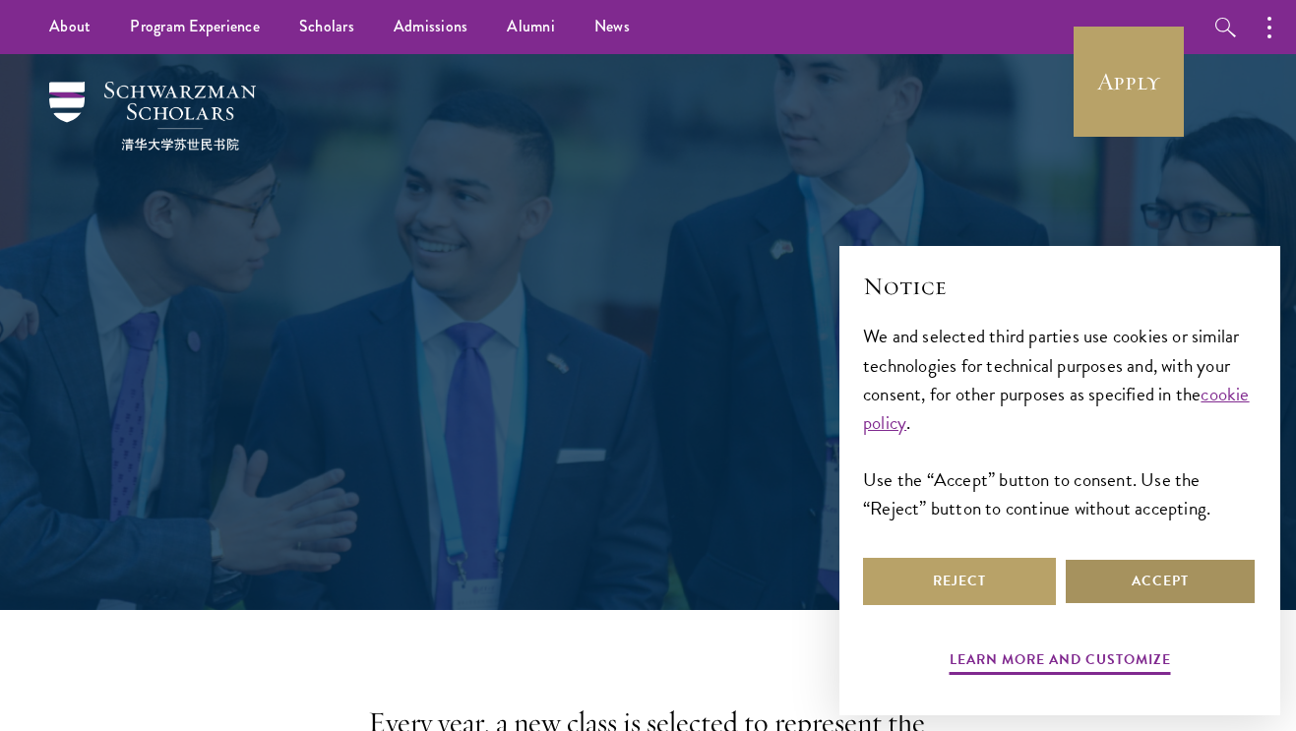
click at [1150, 576] on button "Accept" at bounding box center [1160, 581] width 193 height 47
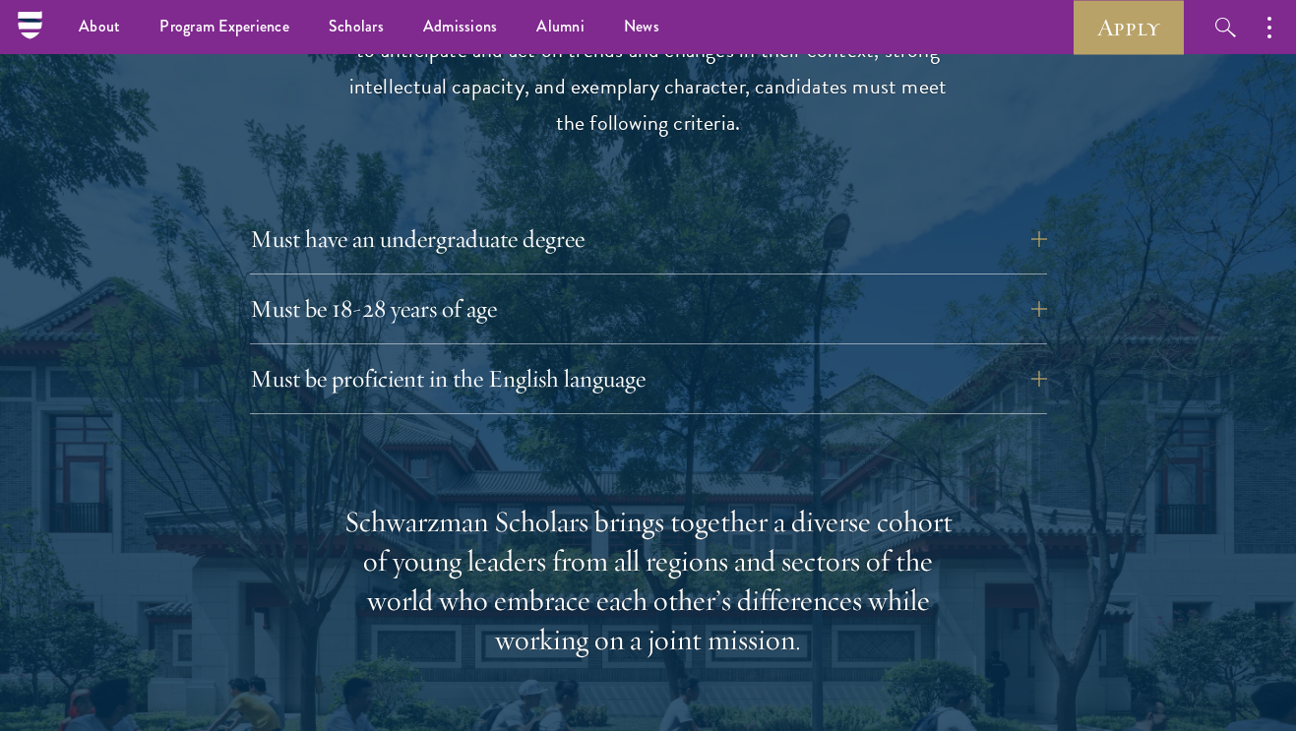
scroll to position [2651, 0]
click at [694, 217] on button "Must have an undergraduate degree" at bounding box center [663, 240] width 797 height 47
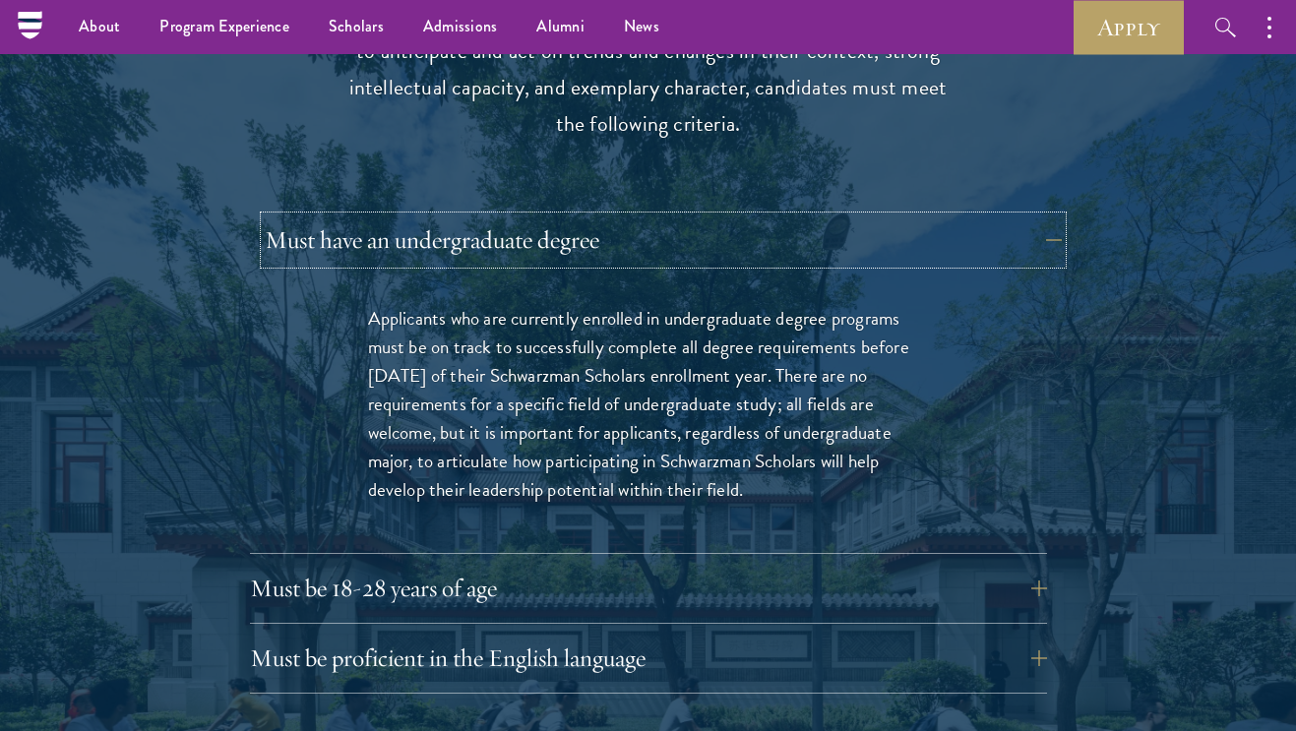
click at [694, 217] on button "Must have an undergraduate degree" at bounding box center [663, 240] width 797 height 47
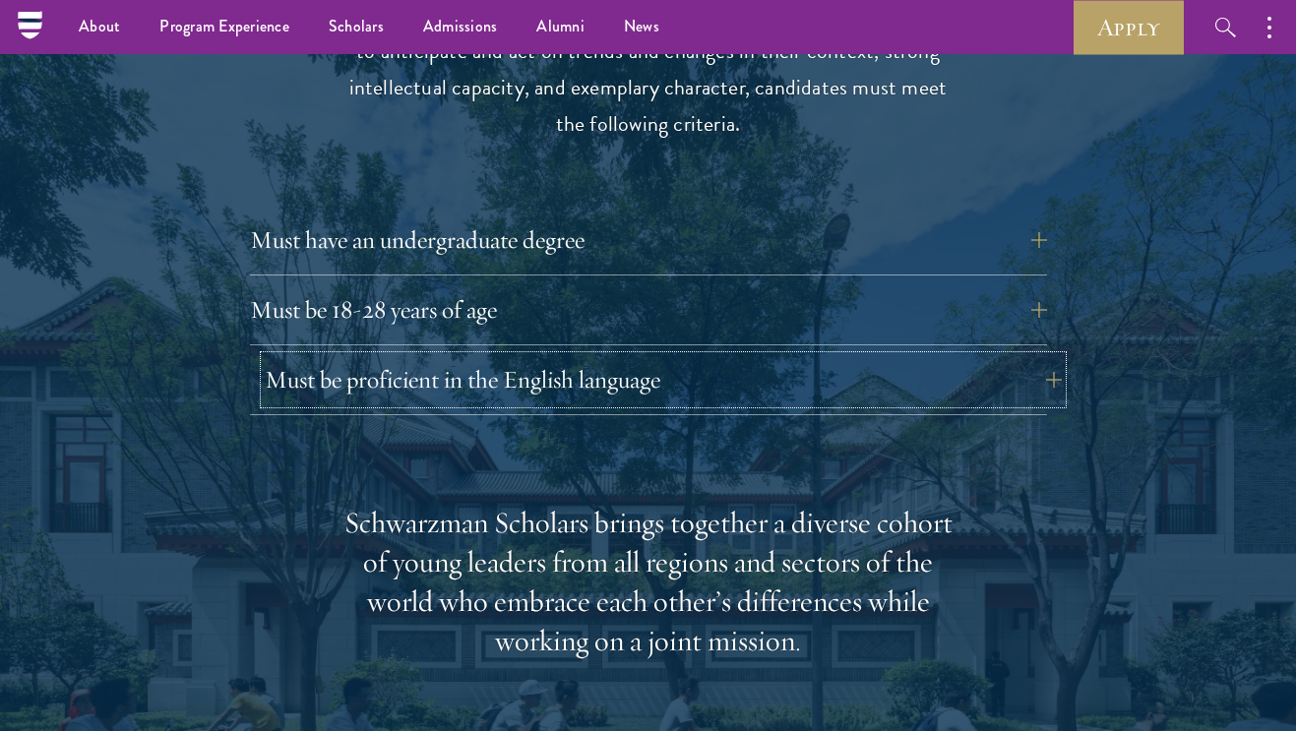
click at [600, 356] on button "Must be proficient in the English language" at bounding box center [663, 379] width 797 height 47
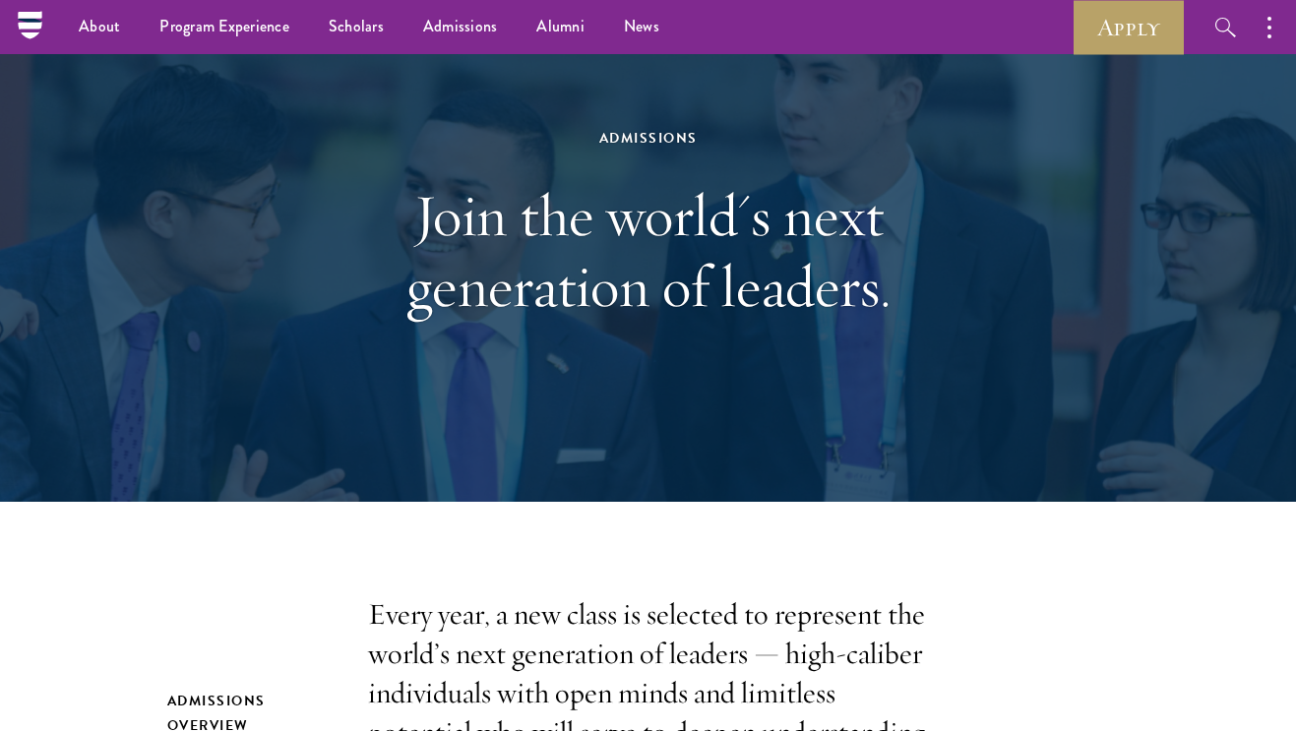
scroll to position [0, 0]
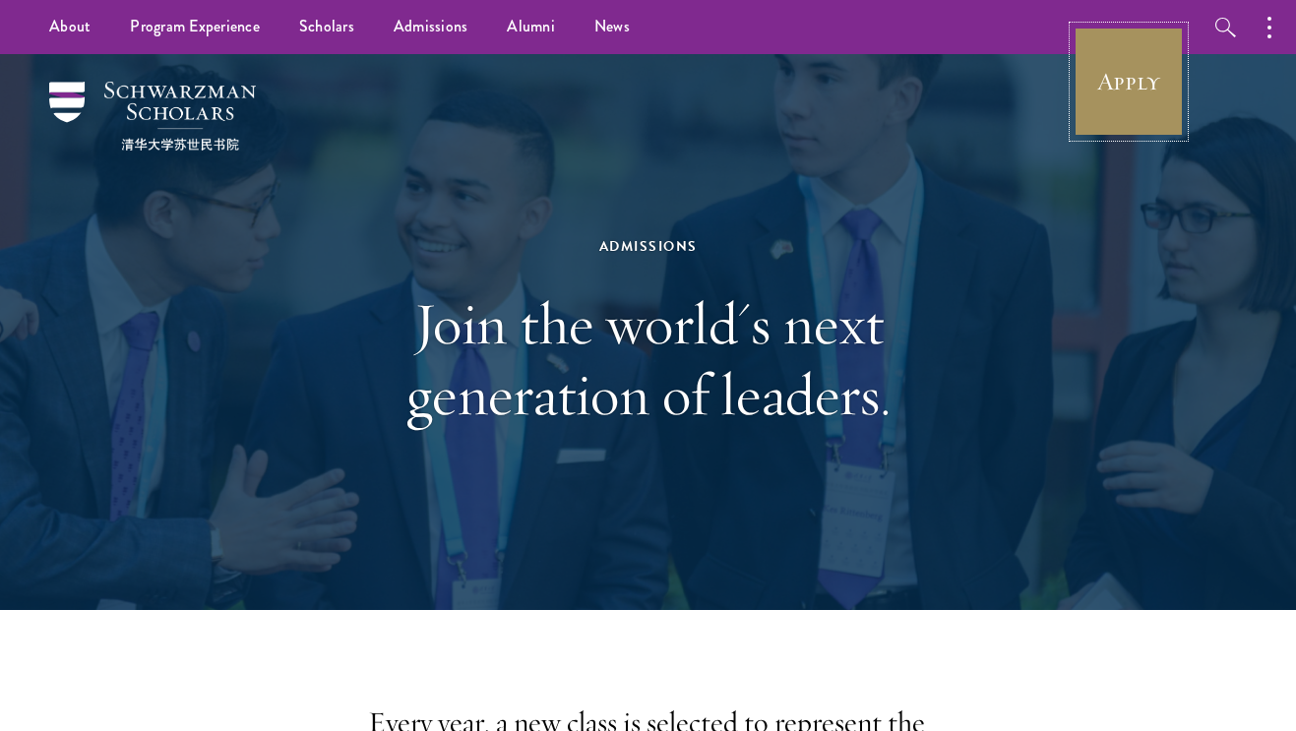
click at [1119, 77] on link "Apply" at bounding box center [1129, 82] width 110 height 110
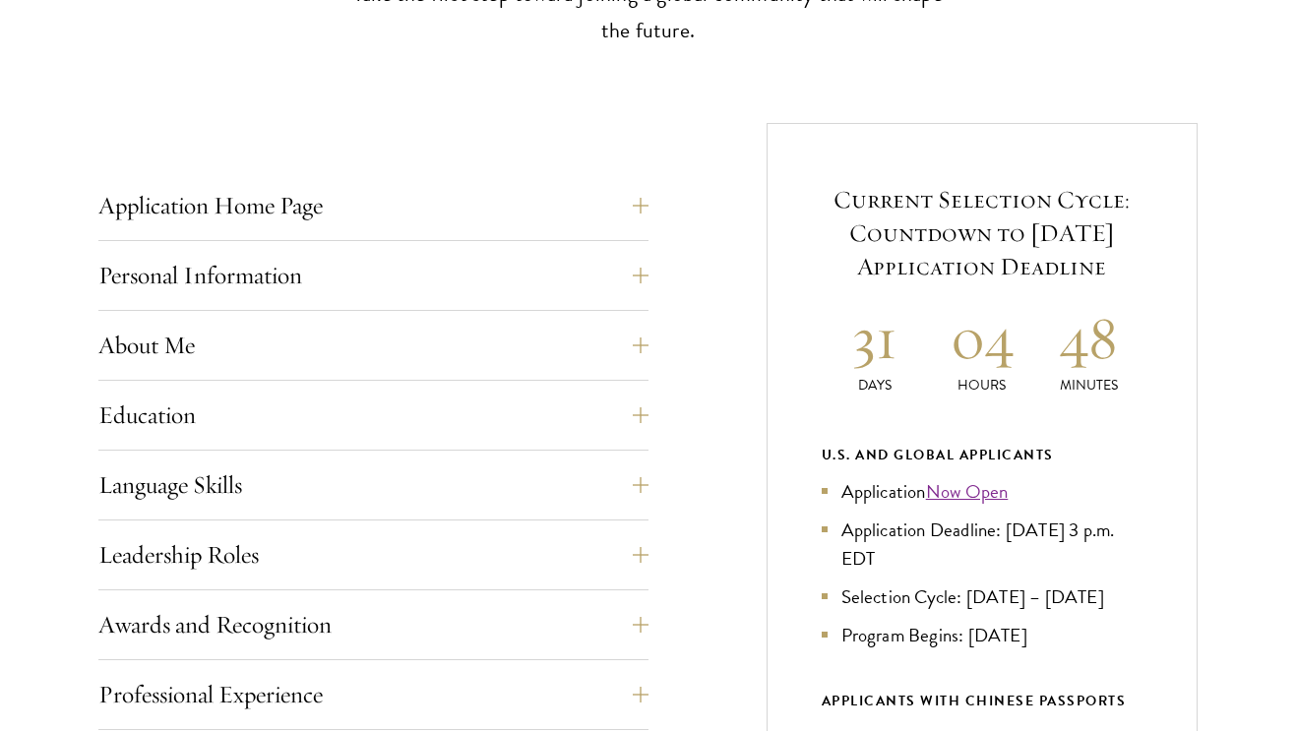
scroll to position [682, 0]
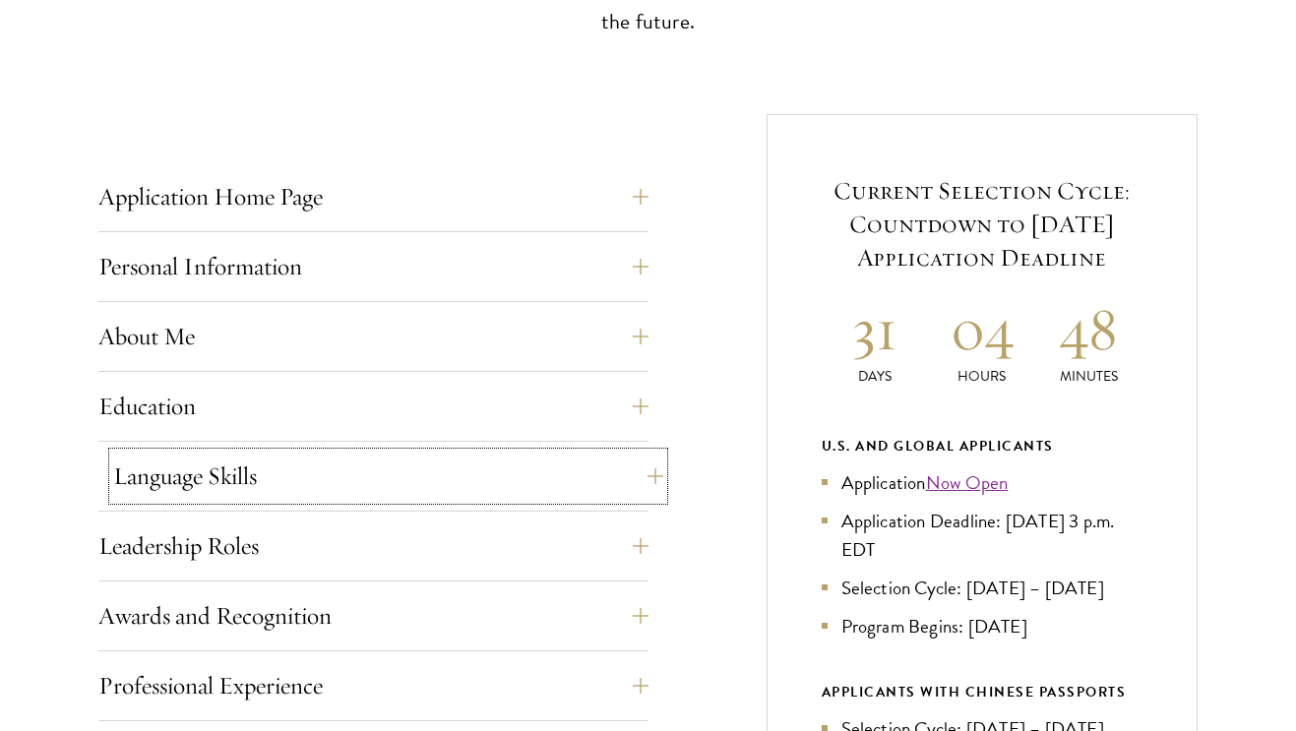
click at [287, 453] on button "Language Skills" at bounding box center [388, 476] width 550 height 47
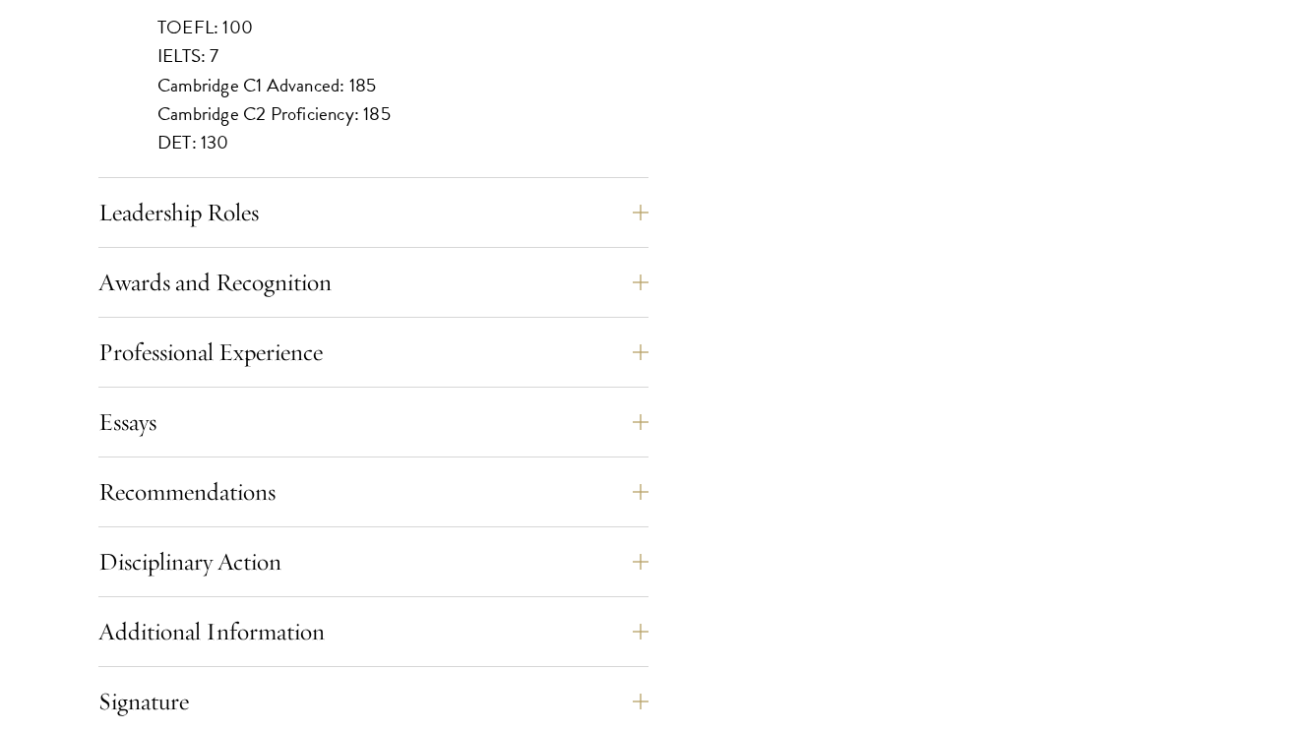
scroll to position [2020, 0]
click at [274, 359] on button "Professional Experience" at bounding box center [388, 351] width 550 height 47
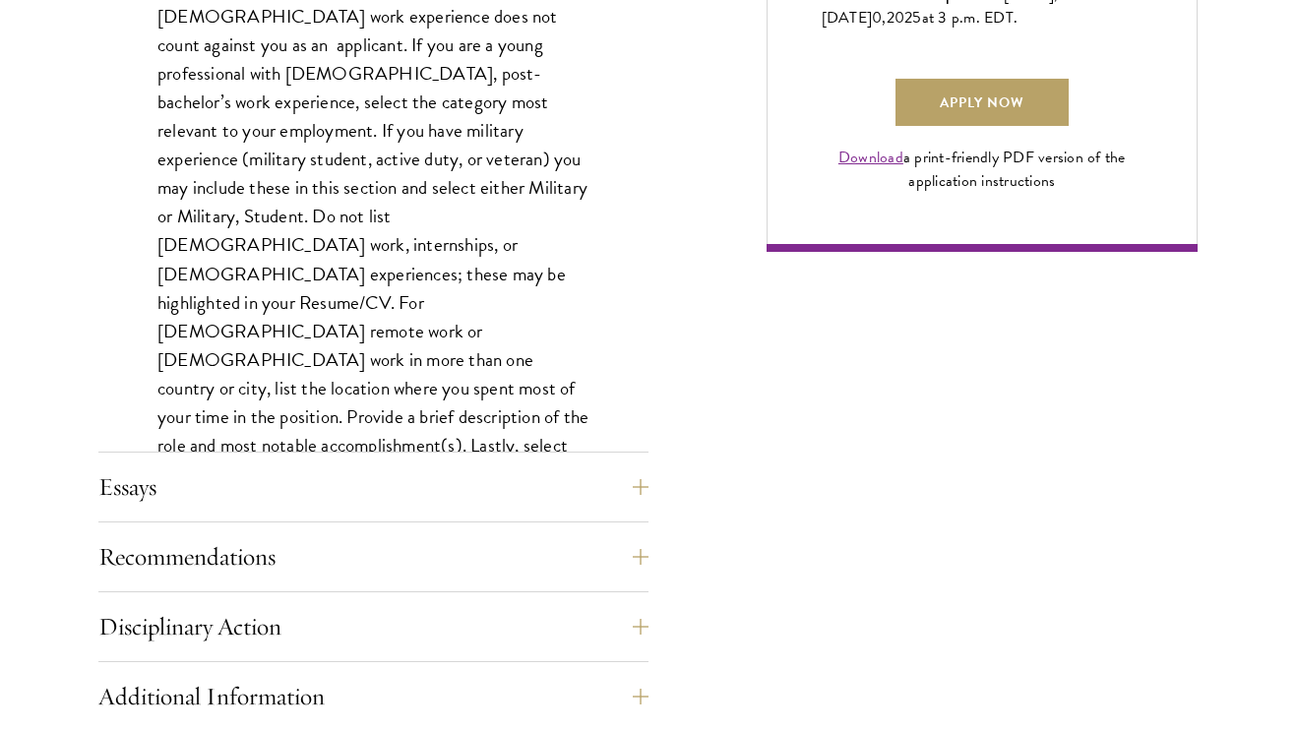
scroll to position [1655, 0]
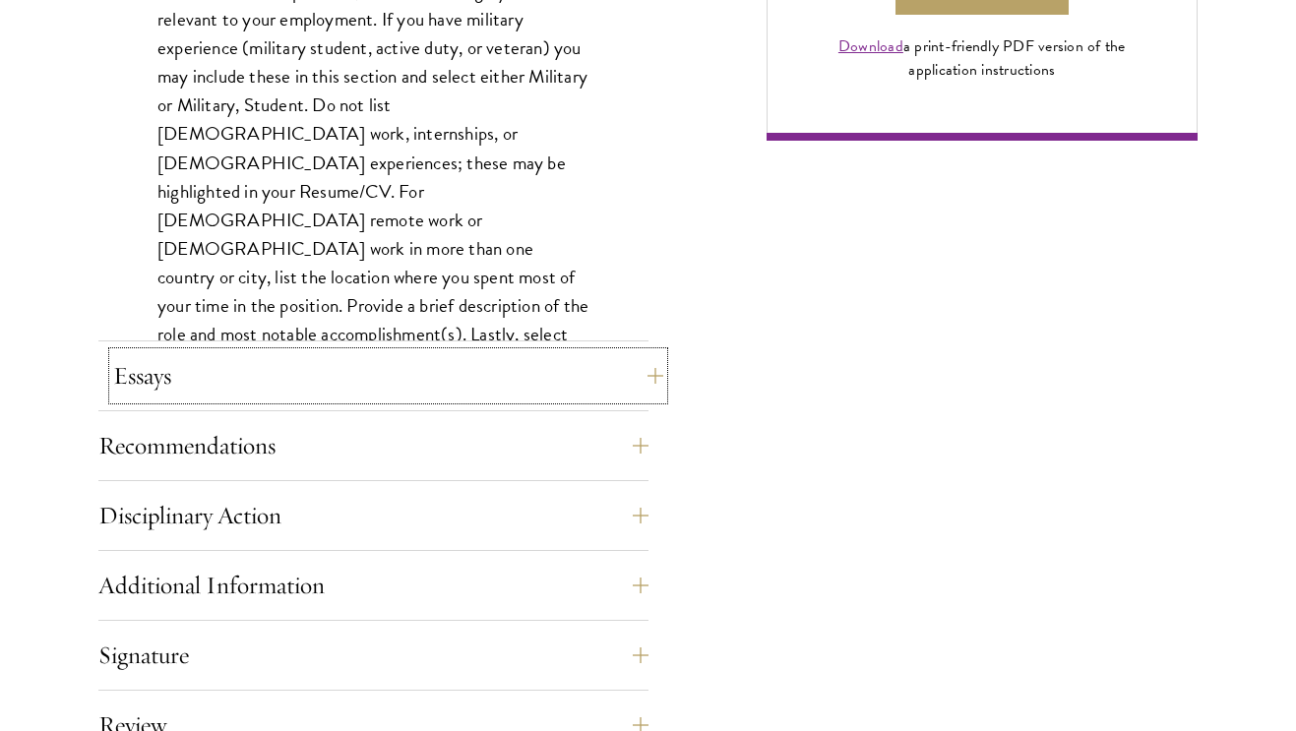
click at [238, 367] on button "Essays" at bounding box center [388, 375] width 550 height 47
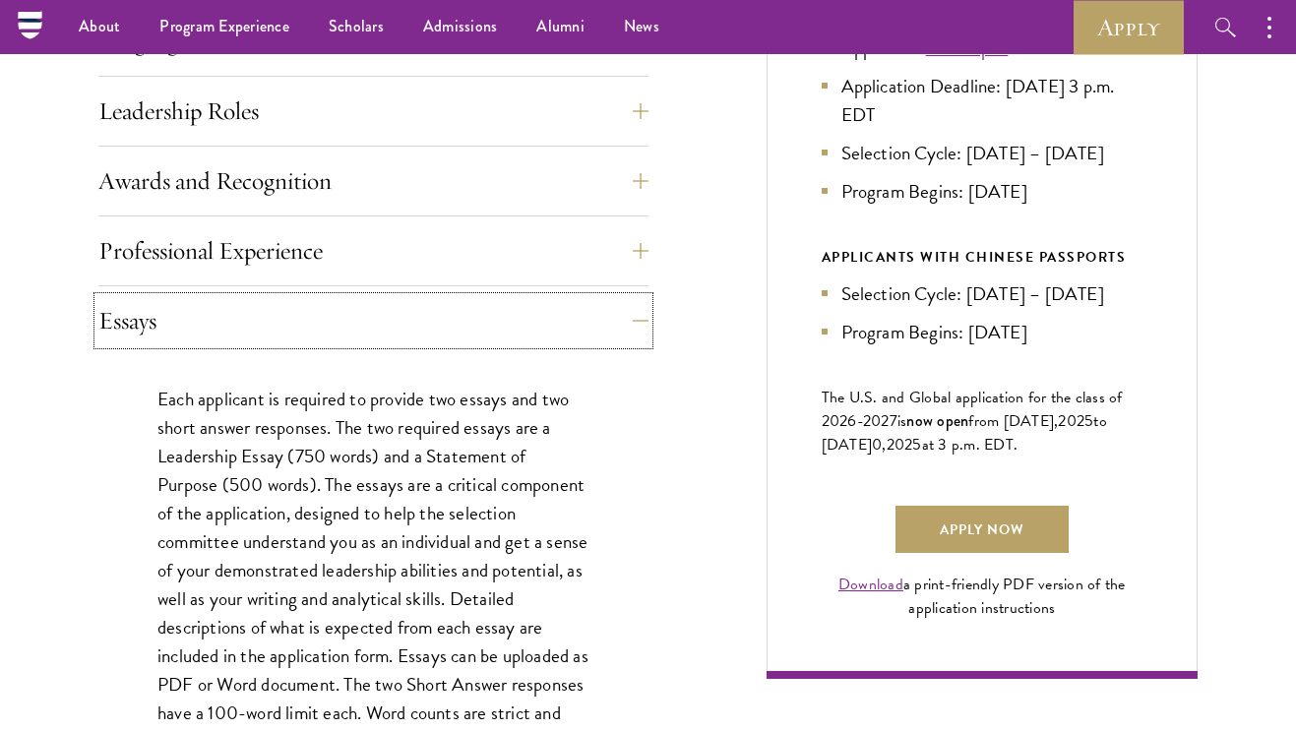
scroll to position [1116, 0]
